Goal: Task Accomplishment & Management: Manage account settings

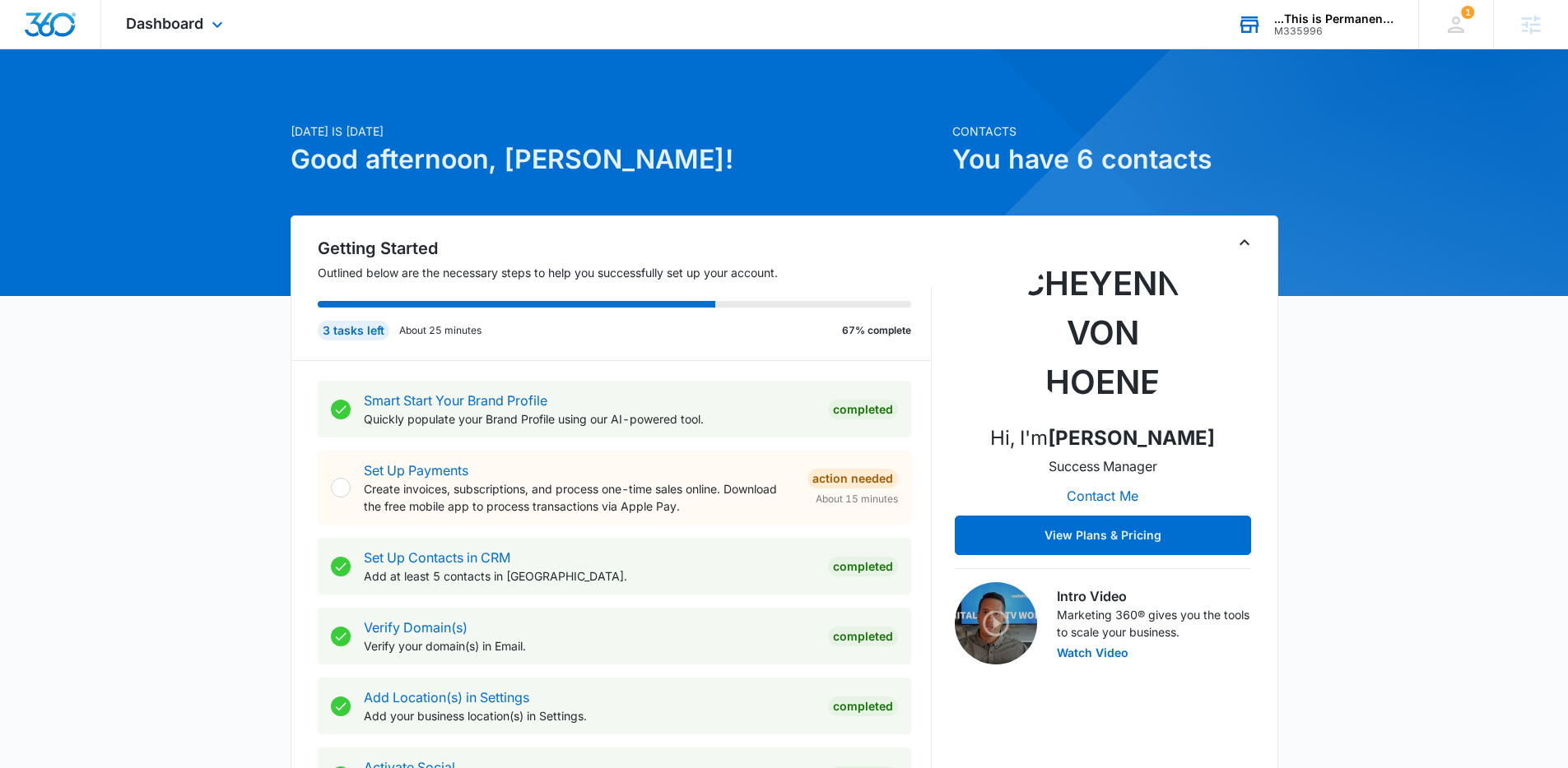
click at [1330, 35] on div "M335996" at bounding box center [1334, 31] width 121 height 12
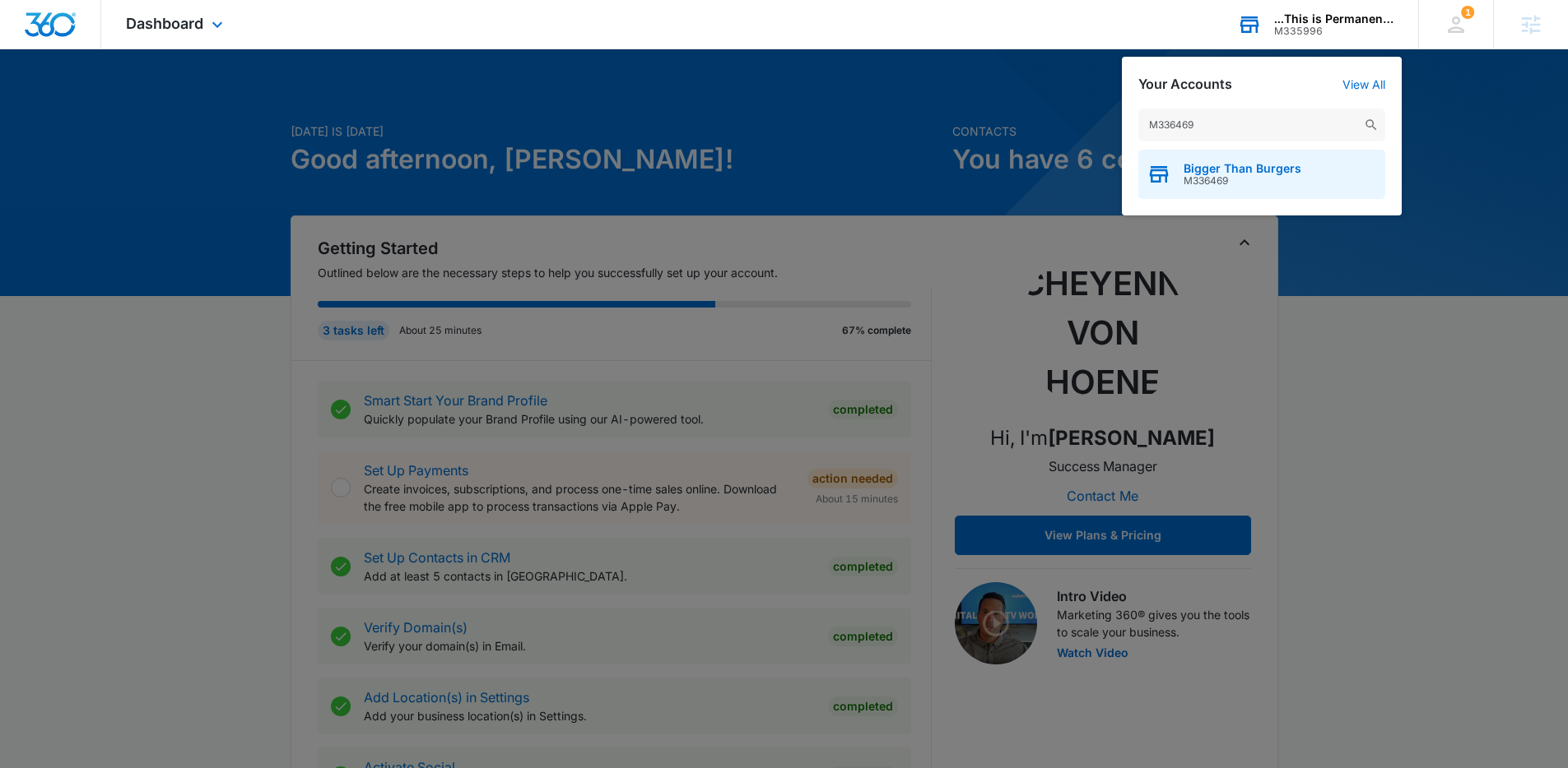
type input "M336469"
click at [1276, 173] on span "Bigger Than Burgers" at bounding box center [1242, 168] width 118 height 13
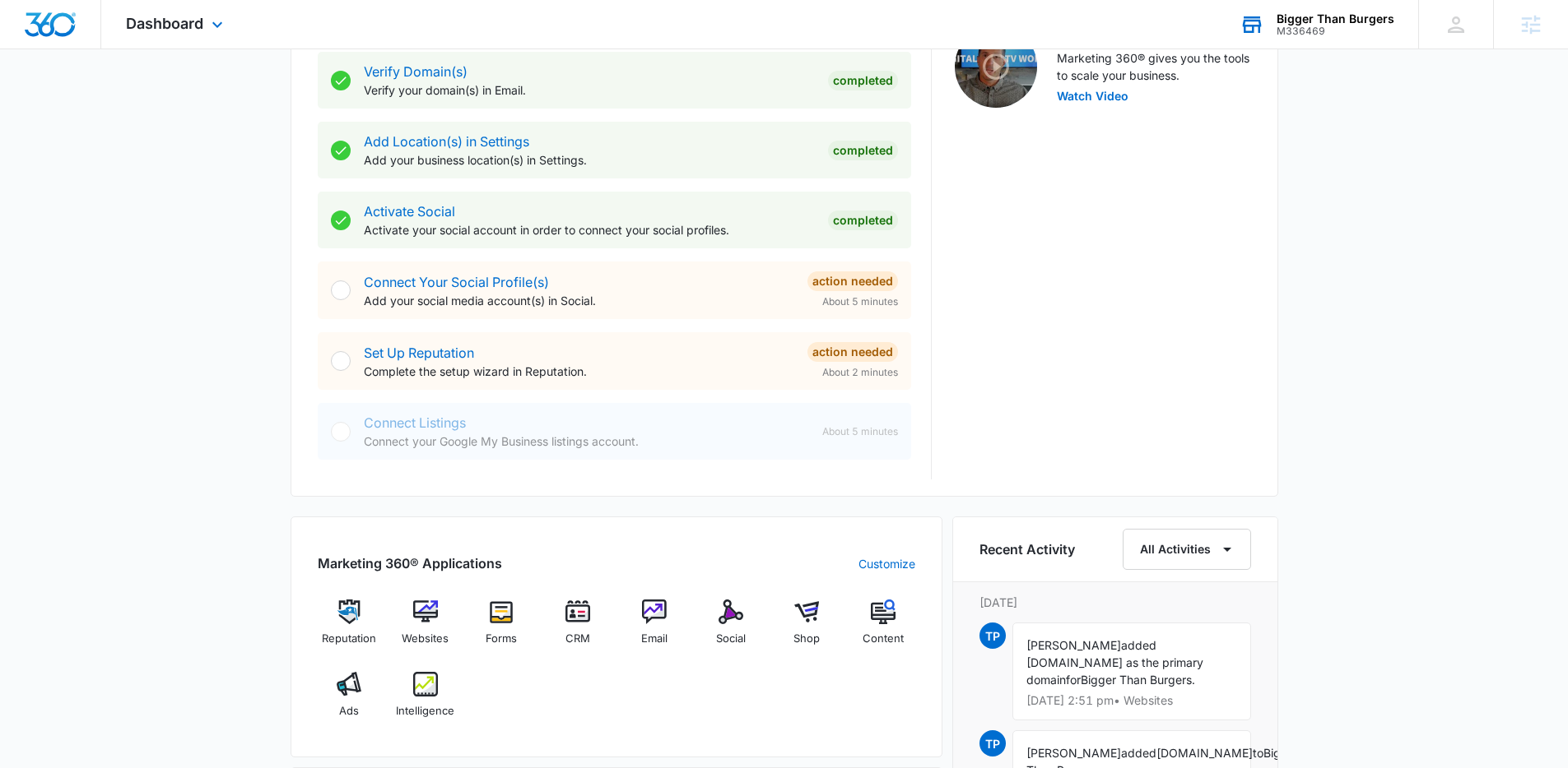
scroll to position [571, 0]
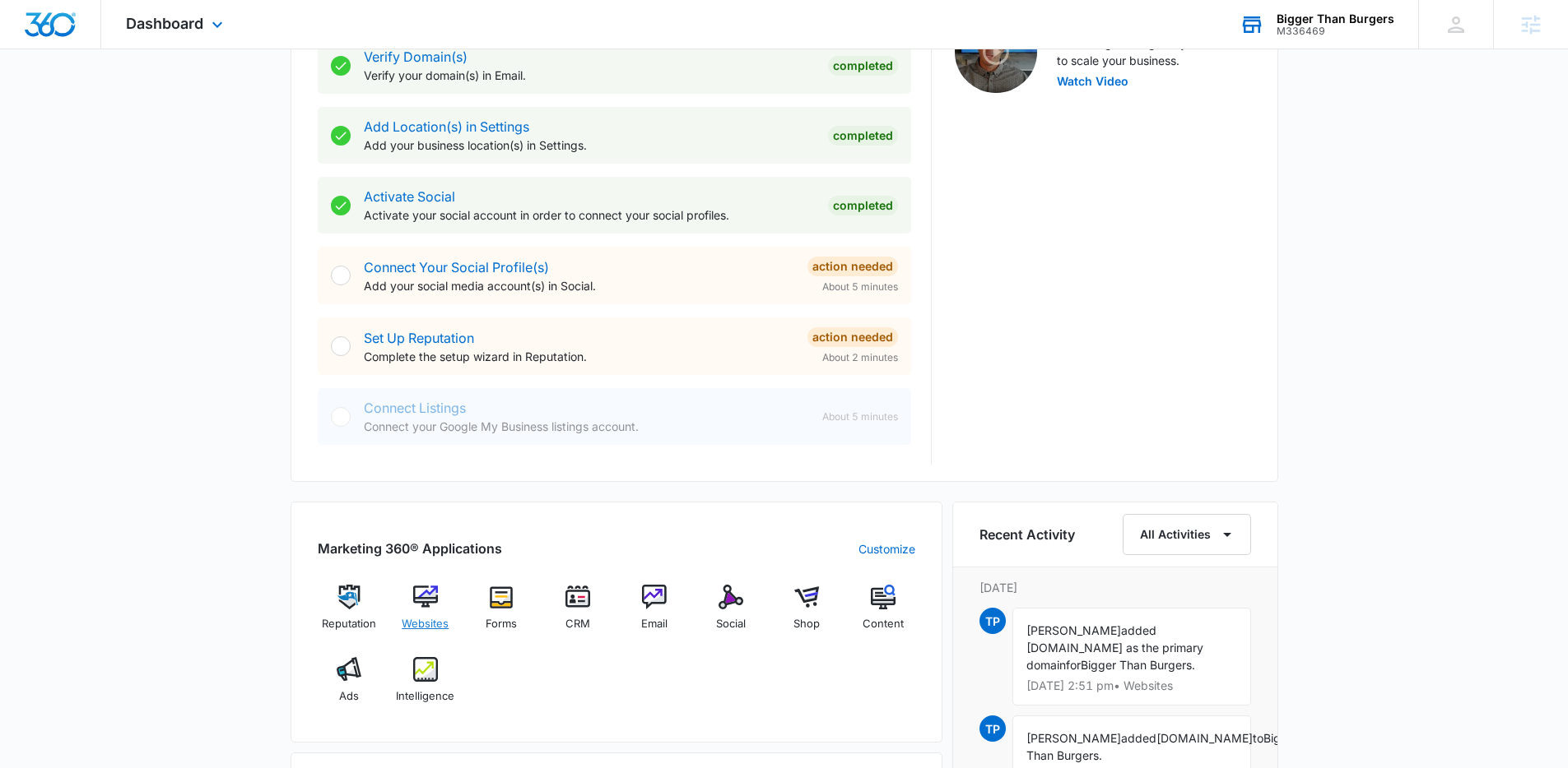
click at [418, 601] on img at bounding box center [425, 597] width 25 height 25
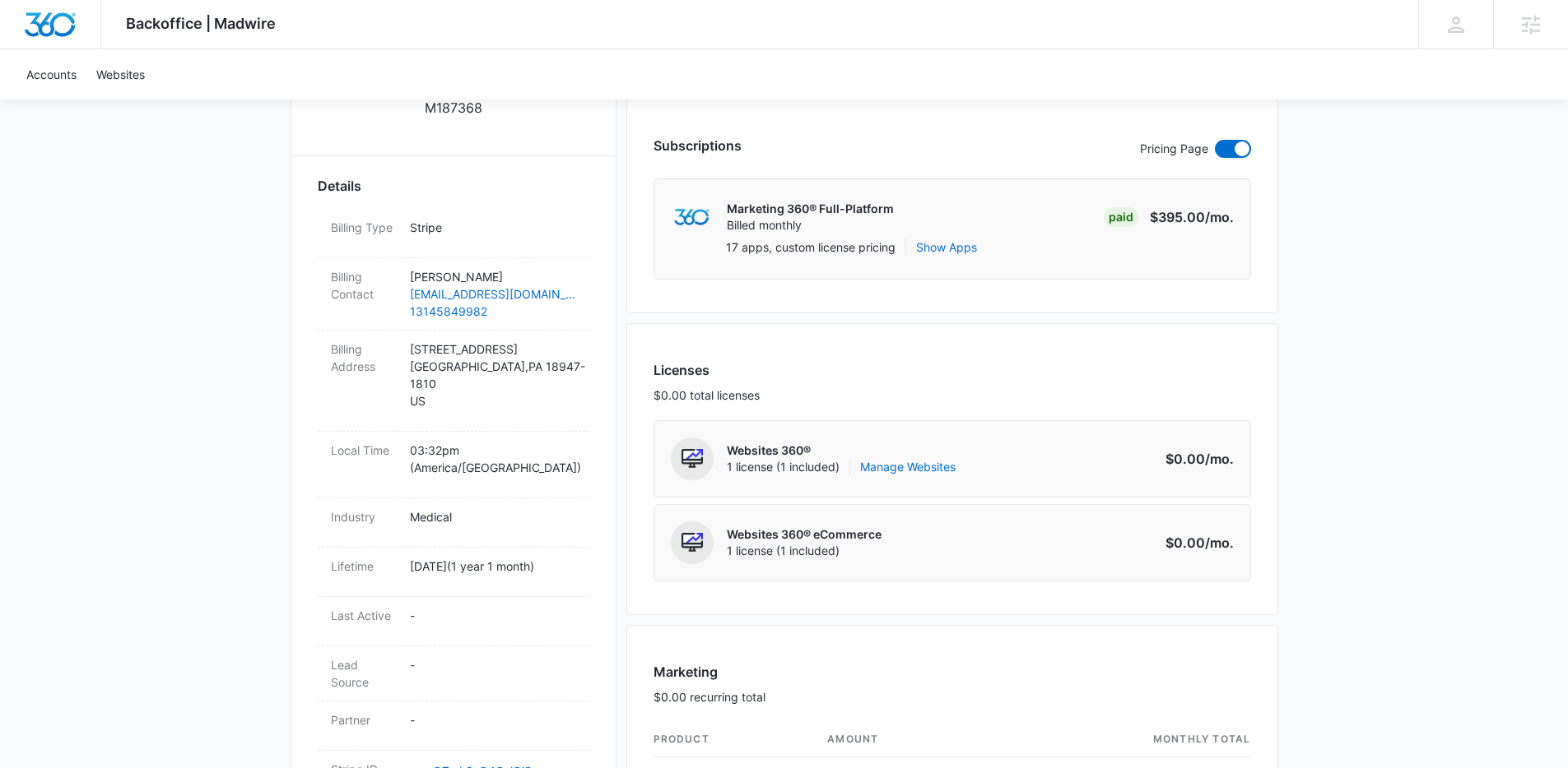
scroll to position [465, 0]
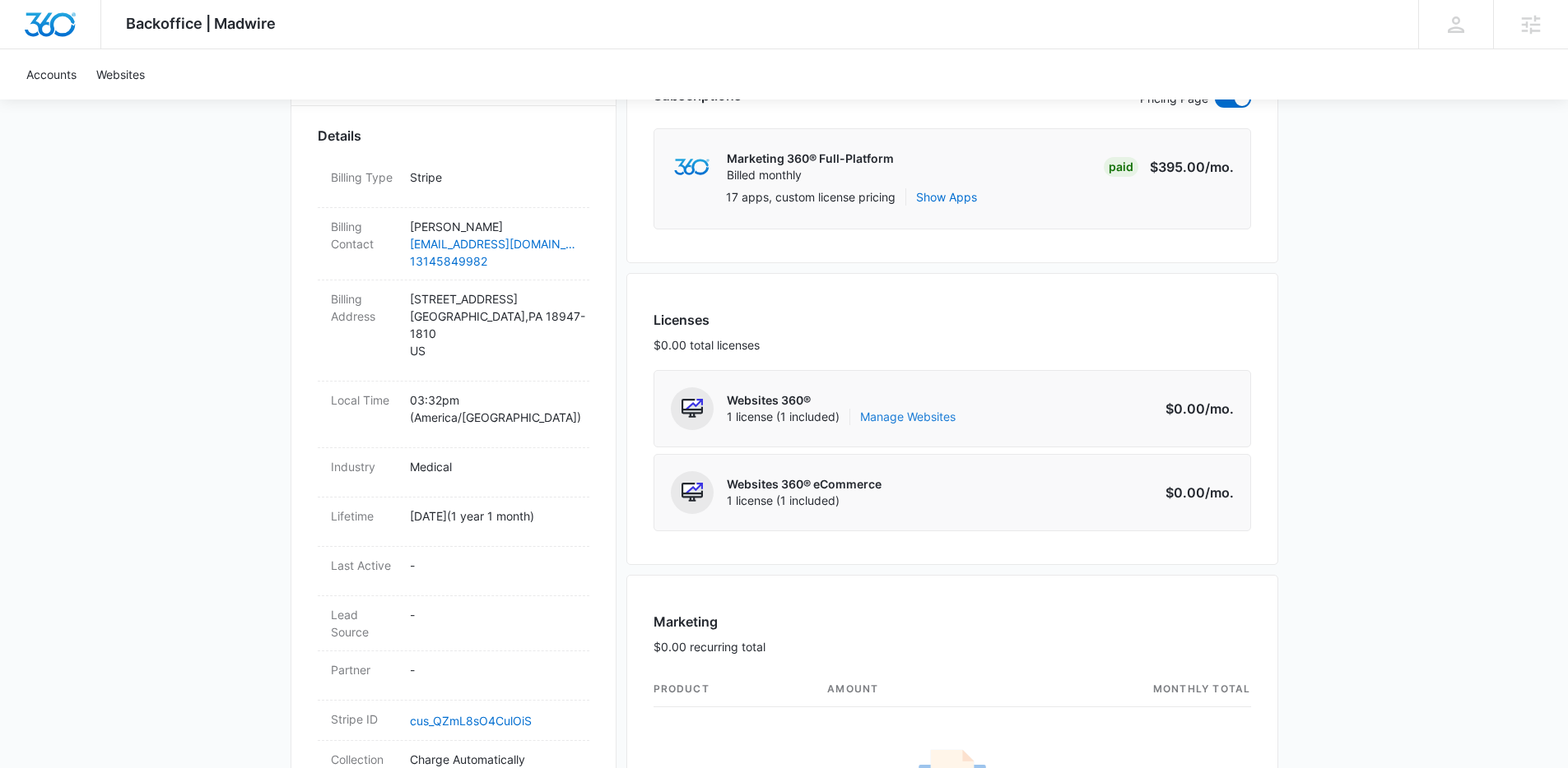
click at [927, 413] on link "Manage Websites" at bounding box center [908, 416] width 96 height 17
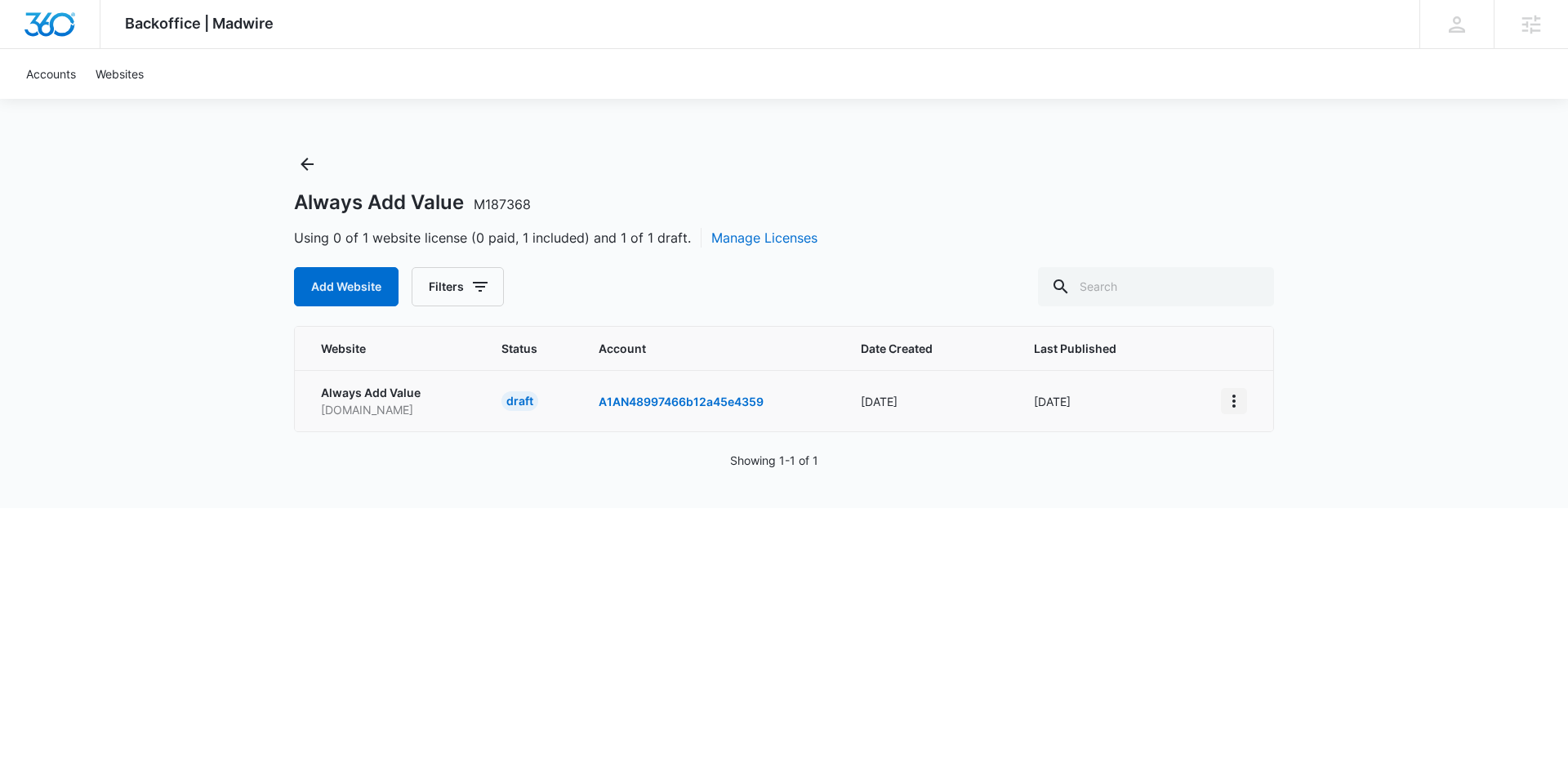
click at [1237, 405] on icon "View More" at bounding box center [1235, 401] width 19 height 19
click at [1263, 517] on div "Activate Draft" at bounding box center [1290, 520] width 98 height 11
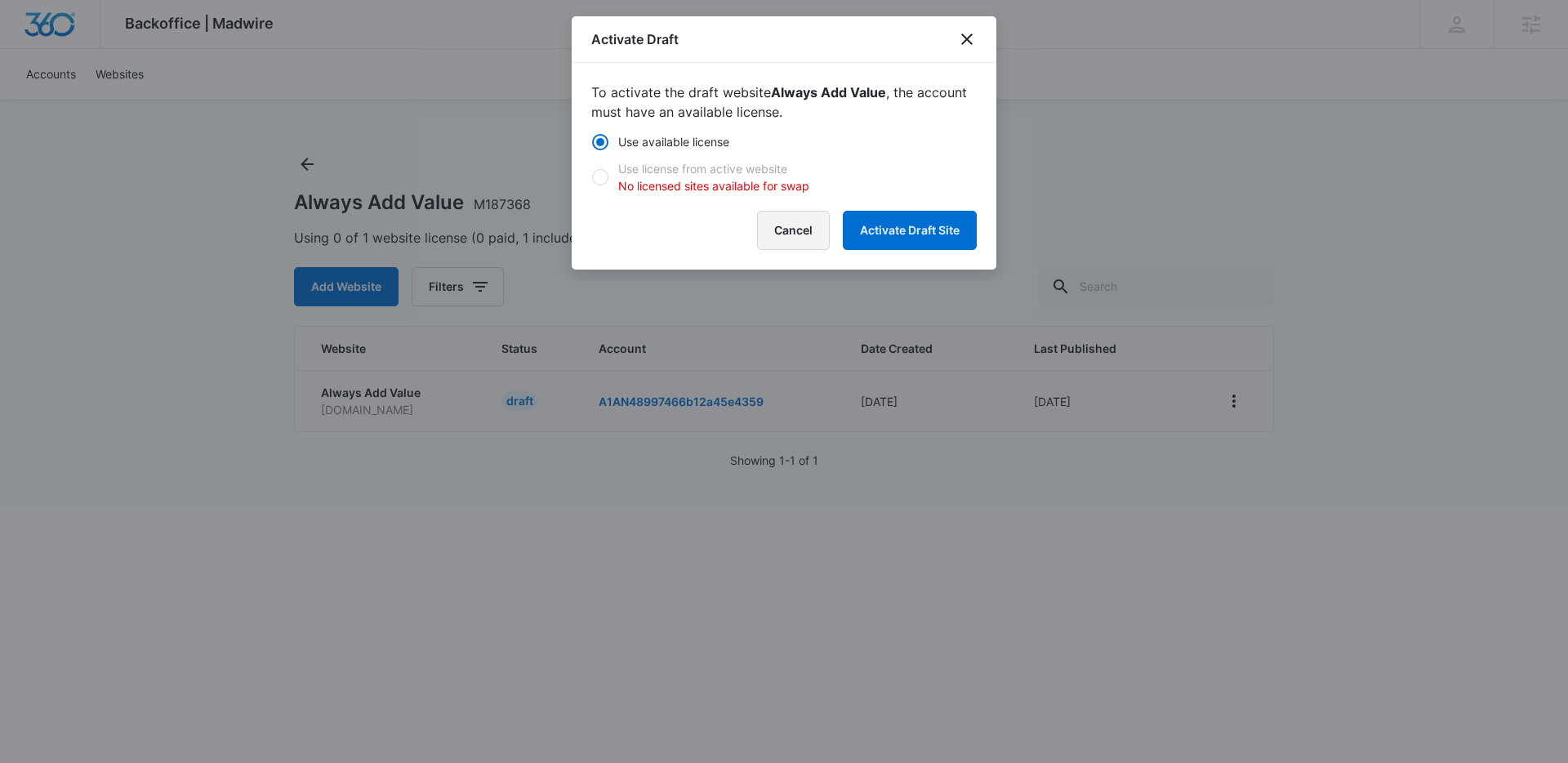
click at [791, 238] on button "Cancel" at bounding box center [794, 231] width 73 height 40
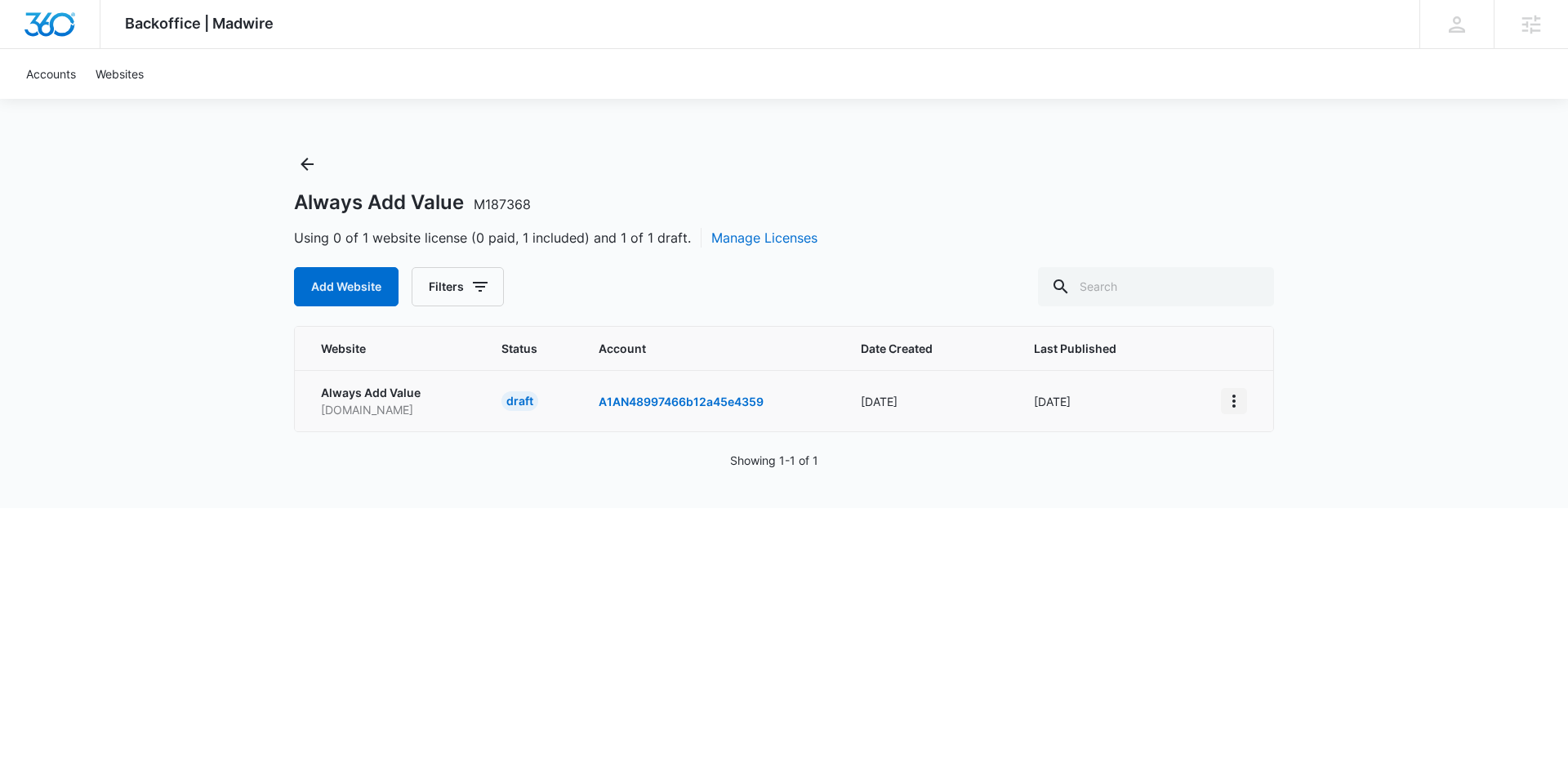
click at [1225, 403] on icon "View More" at bounding box center [1235, 401] width 19 height 19
click at [1315, 539] on div "Show to Customer" at bounding box center [1290, 545] width 98 height 11
